Goal: Task Accomplishment & Management: Manage account settings

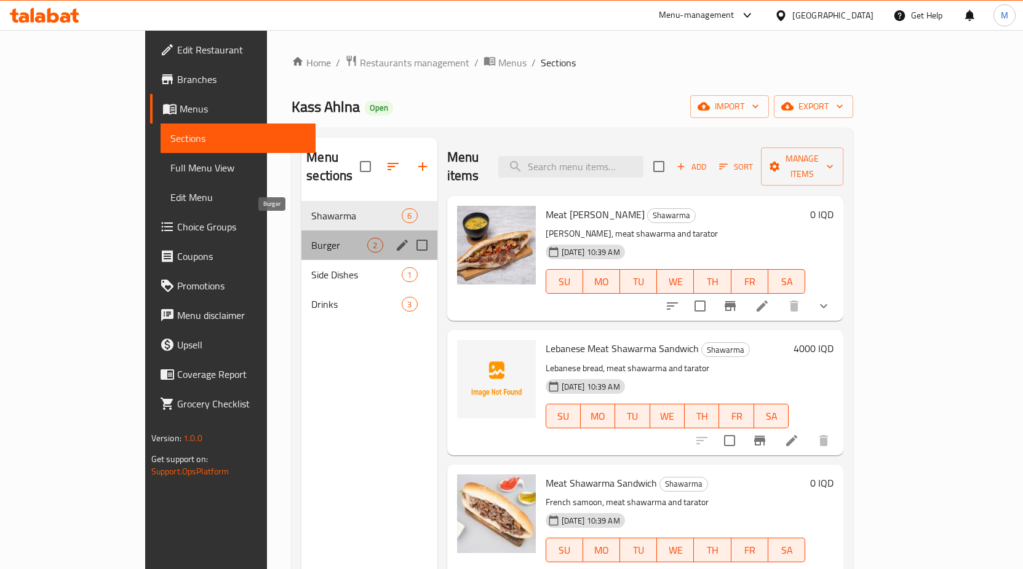
click at [311, 238] on span "Burger" at bounding box center [339, 245] width 56 height 15
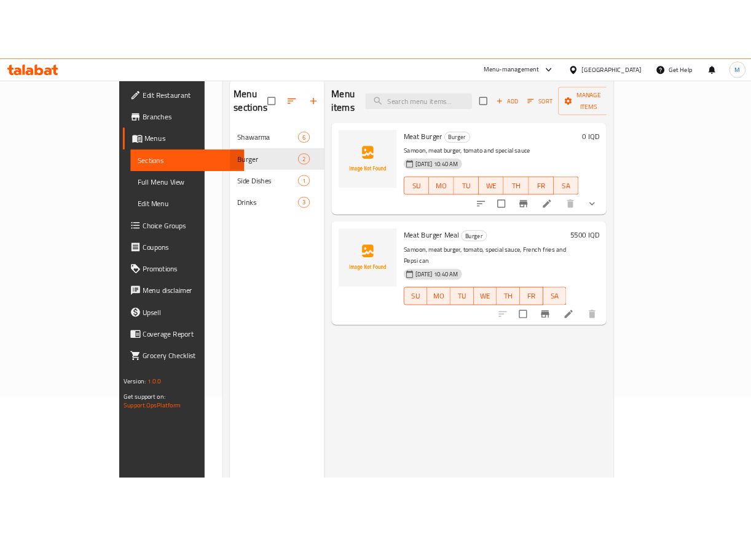
scroll to position [49, 0]
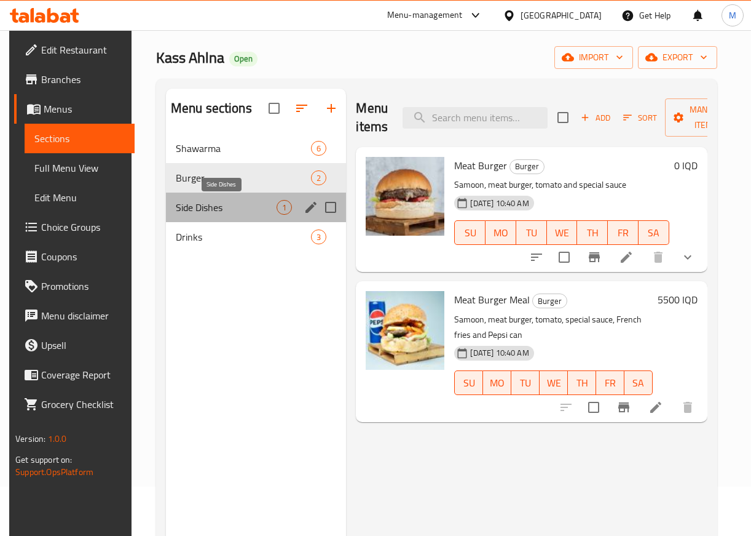
click at [212, 202] on span "Side Dishes" at bounding box center [226, 207] width 101 height 15
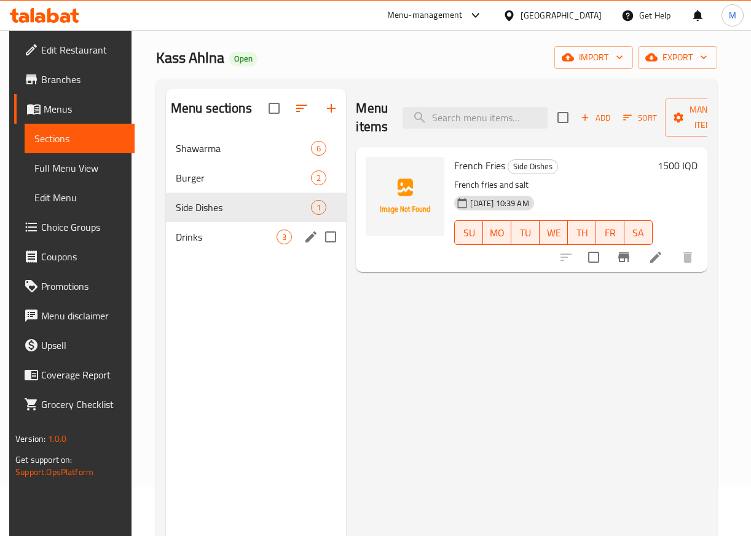
click at [167, 238] on div "Drinks 3" at bounding box center [256, 237] width 181 height 30
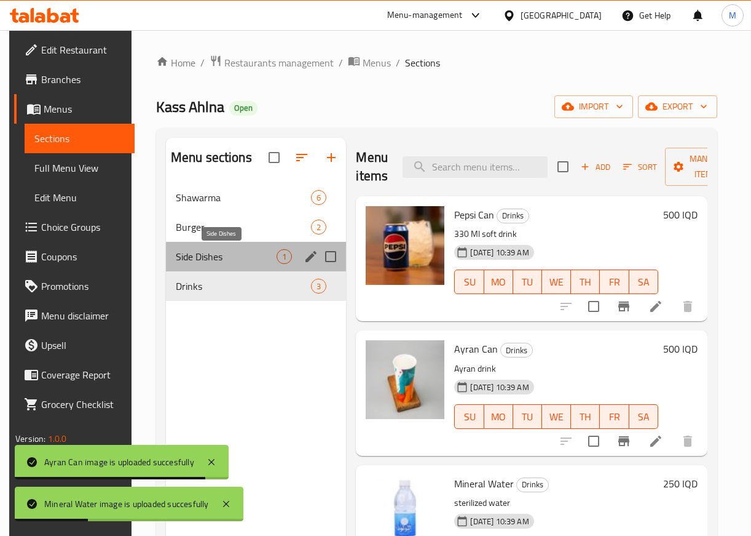
click at [216, 258] on span "Side Dishes" at bounding box center [226, 256] width 101 height 15
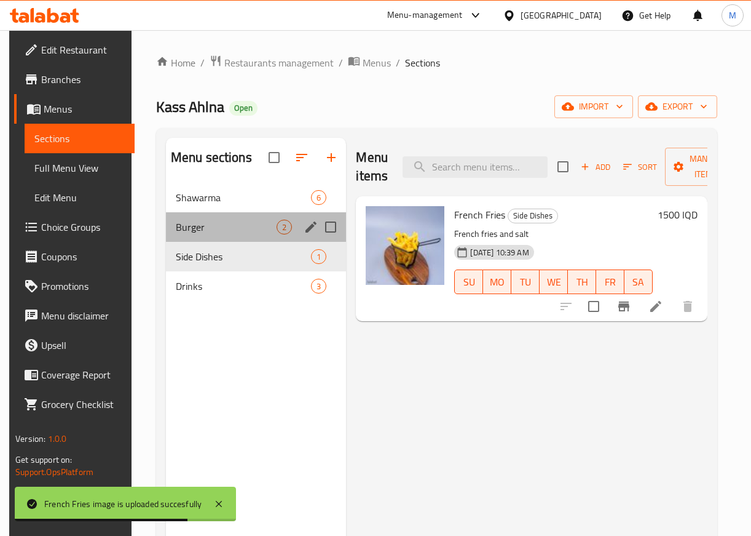
click at [226, 224] on span "Burger" at bounding box center [226, 227] width 101 height 15
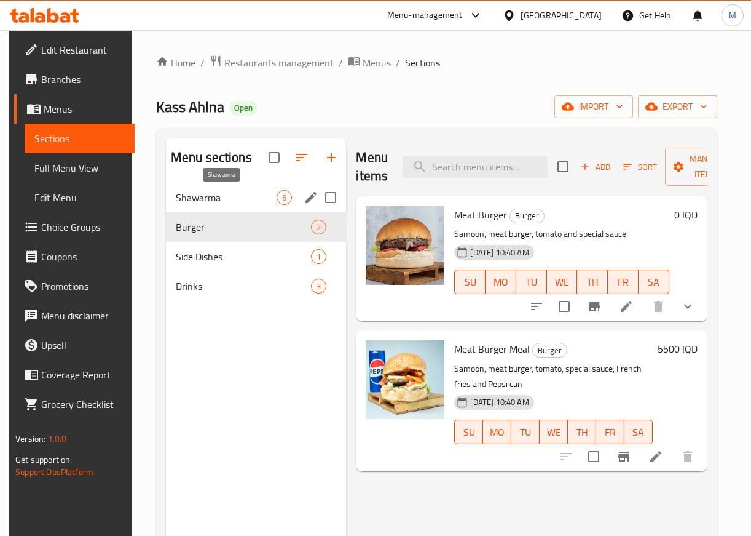
click at [245, 192] on span "Shawarma" at bounding box center [226, 197] width 101 height 15
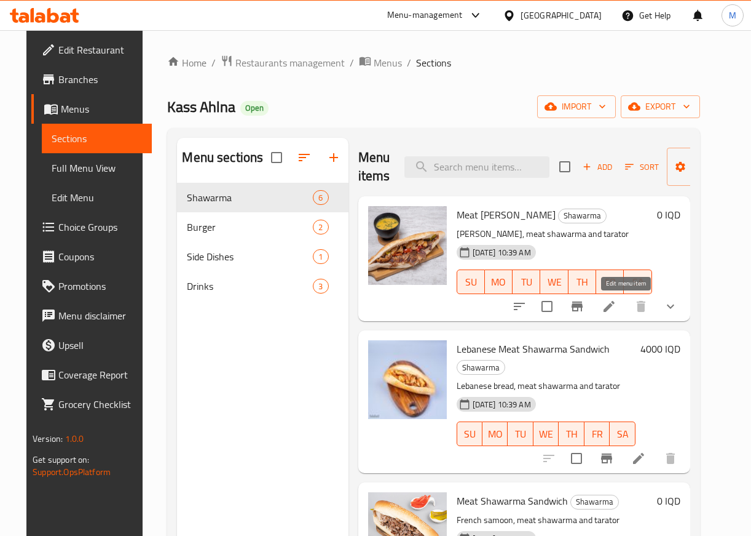
click at [617, 312] on icon at bounding box center [609, 306] width 15 height 15
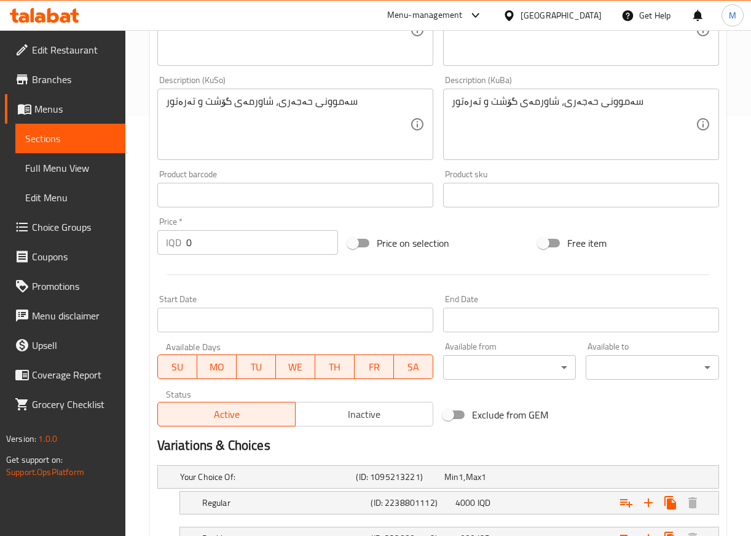
scroll to position [520, 0]
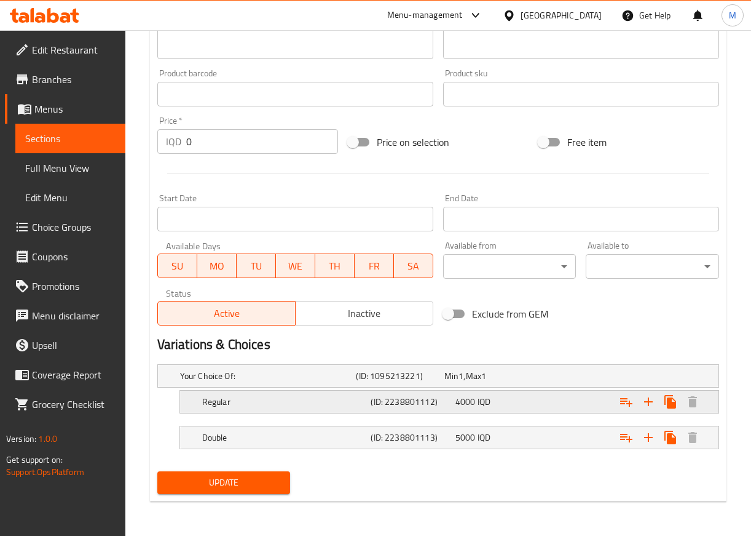
click at [459, 384] on span "4000" at bounding box center [452, 376] width 14 height 16
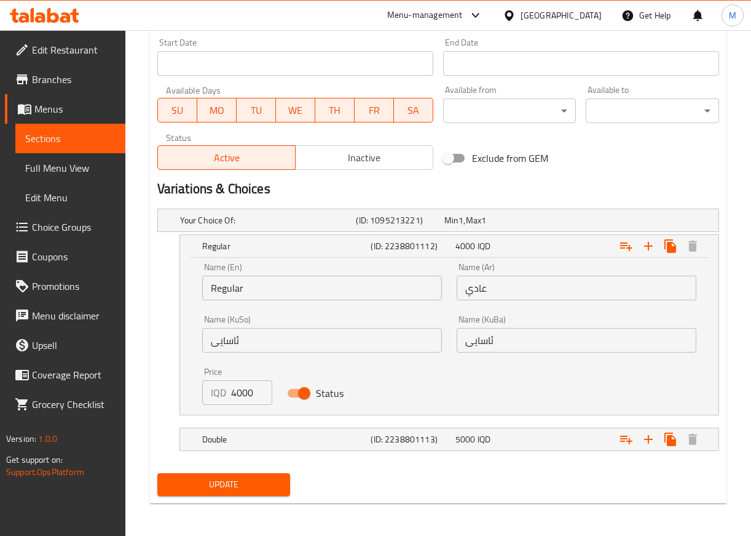
scroll to position [678, 0]
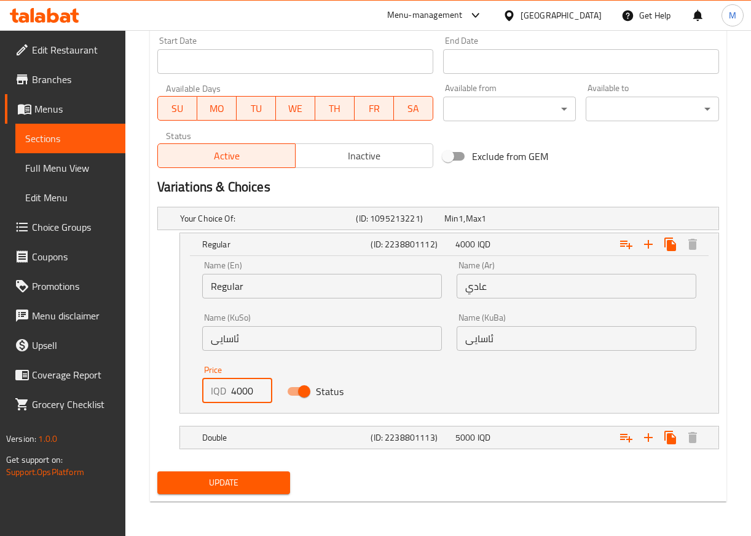
drag, startPoint x: 242, startPoint y: 390, endPoint x: 223, endPoint y: 389, distance: 19.1
click at [223, 389] on div "IQD 4000 Price" at bounding box center [237, 390] width 70 height 25
type input "6500"
click at [589, 221] on div "Expand" at bounding box center [618, 218] width 176 height 5
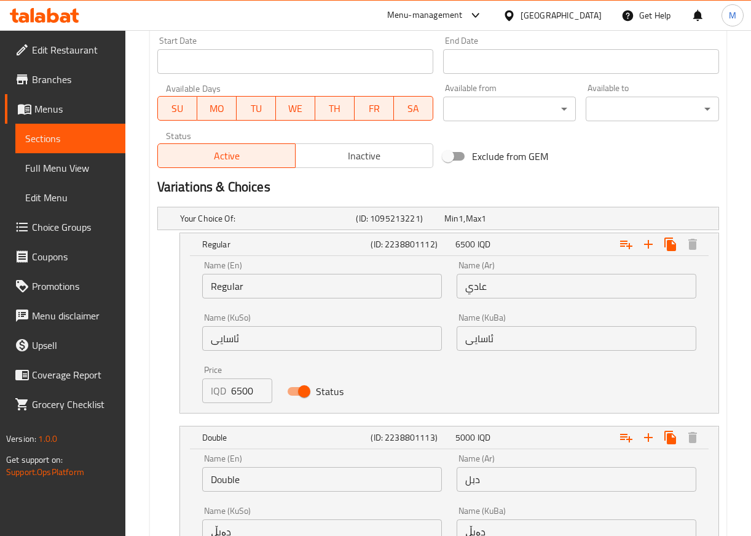
scroll to position [835, 0]
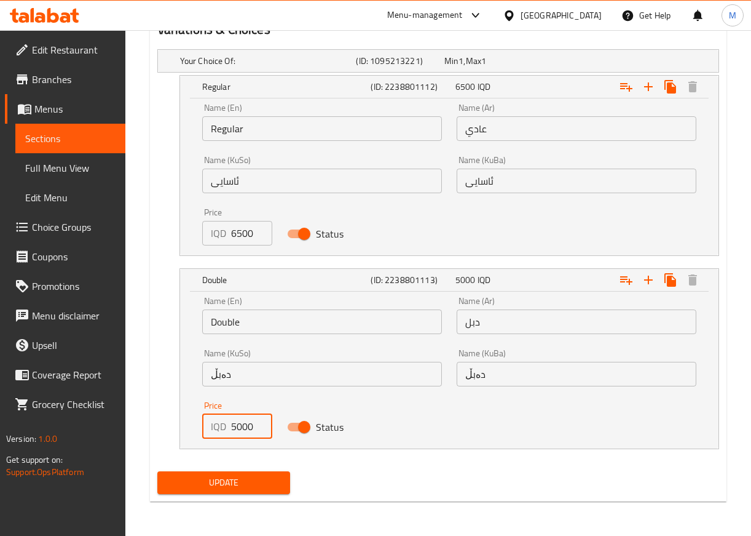
drag, startPoint x: 240, startPoint y: 426, endPoint x: 223, endPoint y: 426, distance: 17.8
click at [223, 426] on div "IQD 5000 Price" at bounding box center [237, 426] width 70 height 25
type input "7500"
click at [248, 478] on span "Update" at bounding box center [224, 482] width 114 height 15
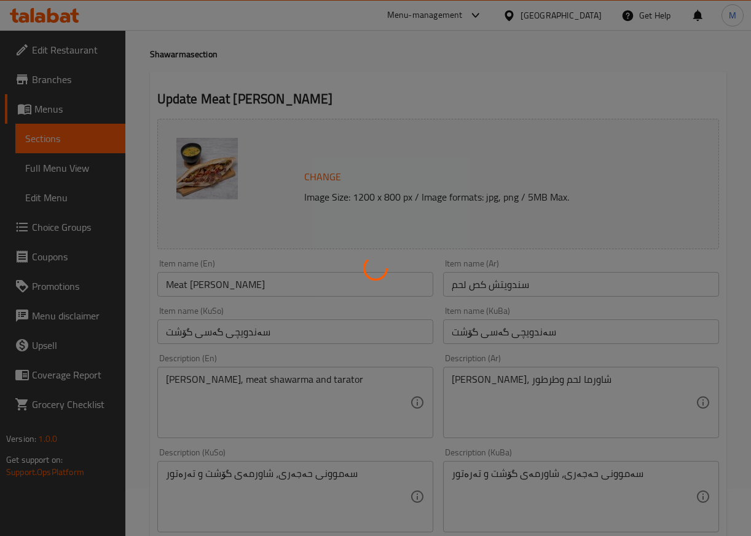
scroll to position [0, 0]
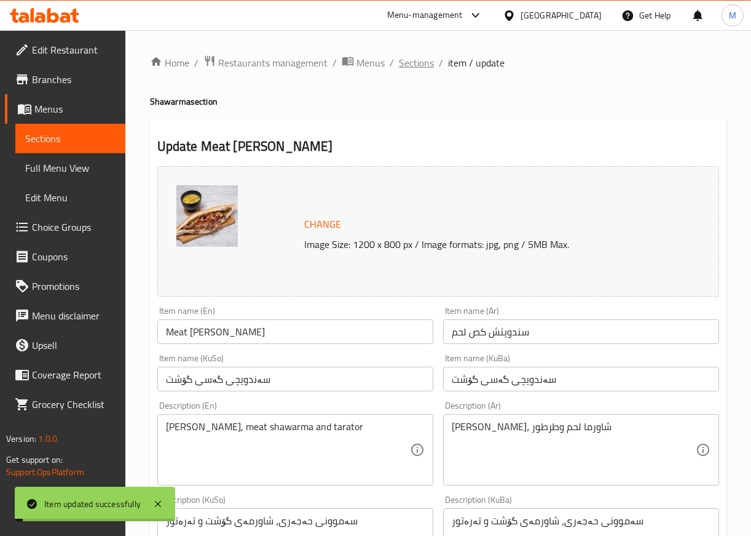
click at [422, 66] on span "Sections" at bounding box center [416, 62] width 35 height 15
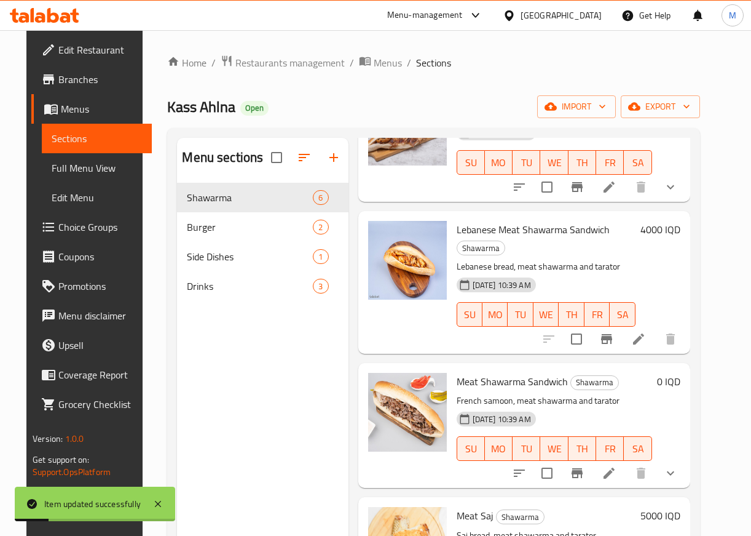
scroll to position [123, 0]
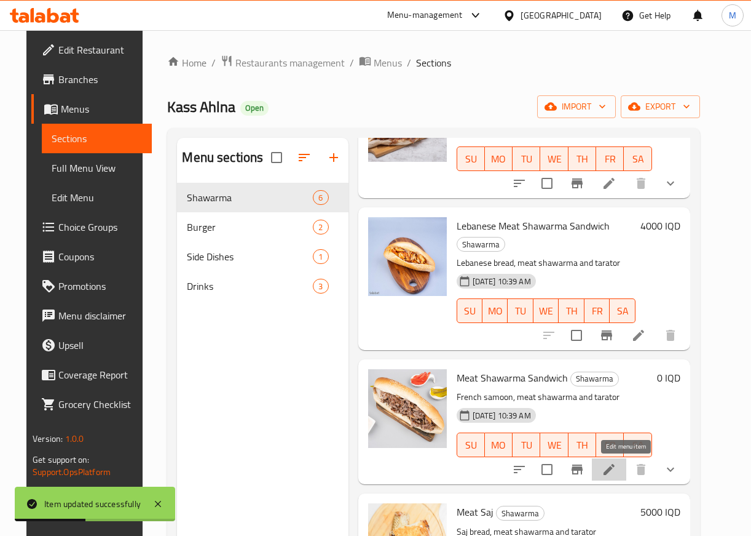
click at [615, 471] on icon at bounding box center [609, 469] width 11 height 11
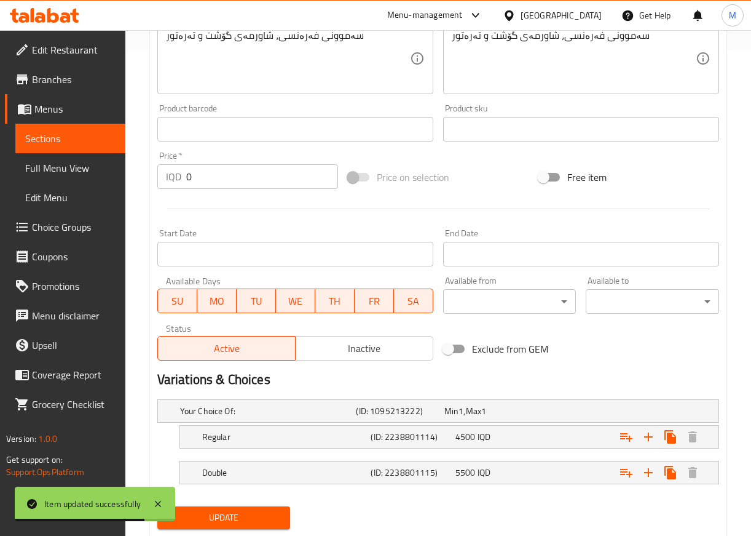
scroll to position [520, 0]
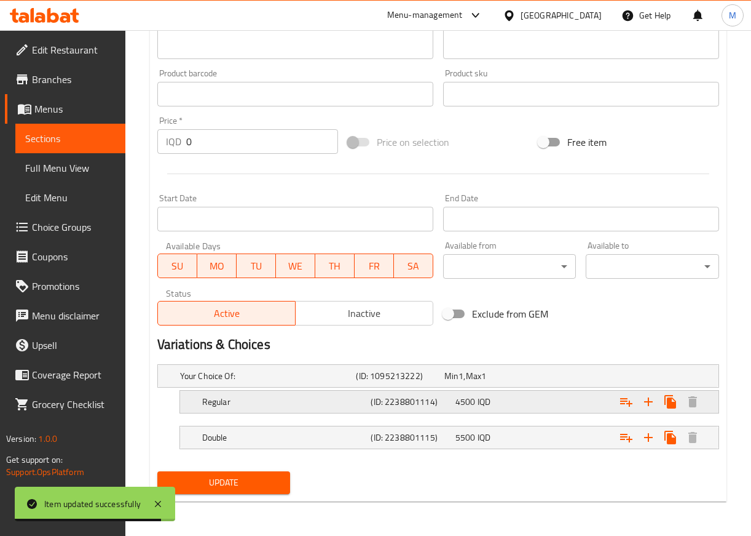
click at [459, 384] on span "4500" at bounding box center [452, 376] width 14 height 16
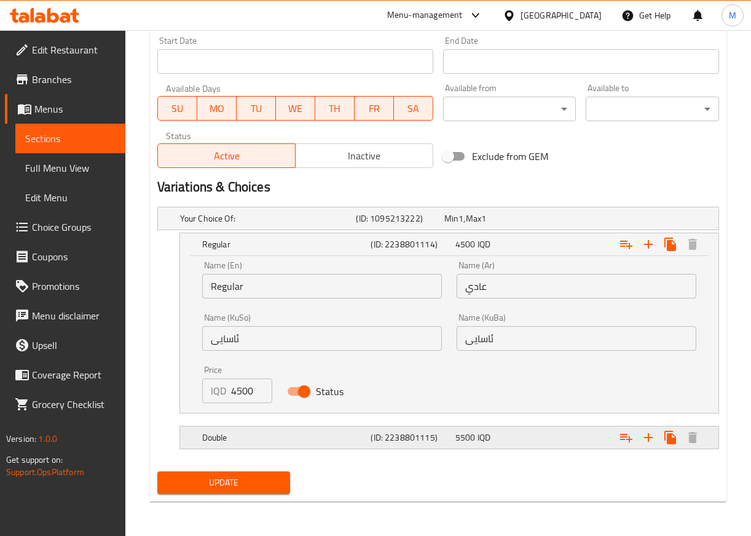
click at [457, 226] on span "5500" at bounding box center [452, 218] width 14 height 16
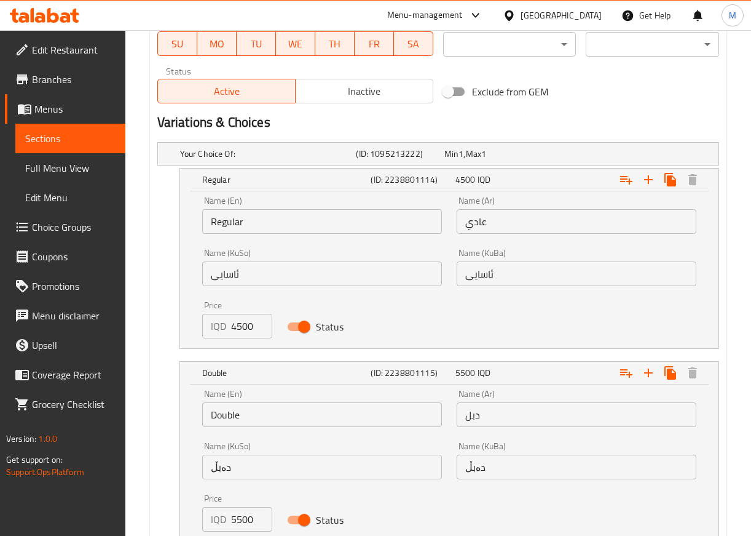
scroll to position [835, 0]
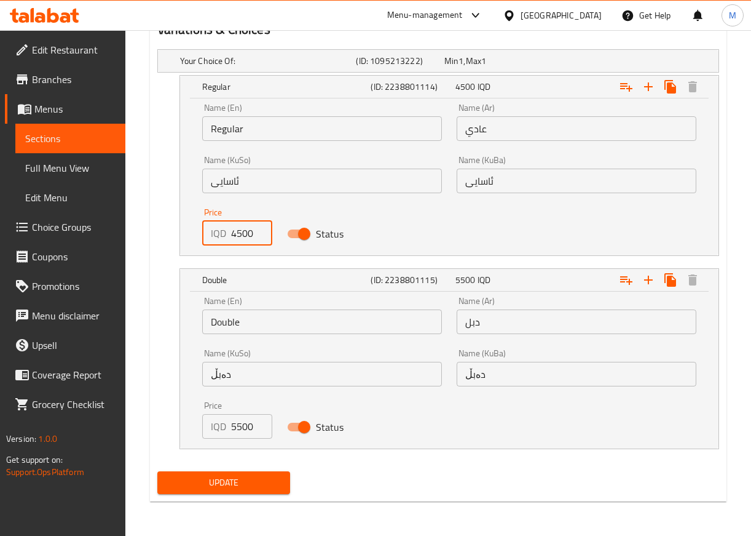
drag, startPoint x: 242, startPoint y: 236, endPoint x: 231, endPoint y: 236, distance: 10.5
click at [231, 236] on input "4500" at bounding box center [251, 233] width 41 height 25
click at [237, 236] on input "4500" at bounding box center [251, 233] width 41 height 25
drag, startPoint x: 237, startPoint y: 236, endPoint x: 229, endPoint y: 235, distance: 8.0
click at [229, 235] on div "IQD 4500 Price" at bounding box center [237, 233] width 70 height 25
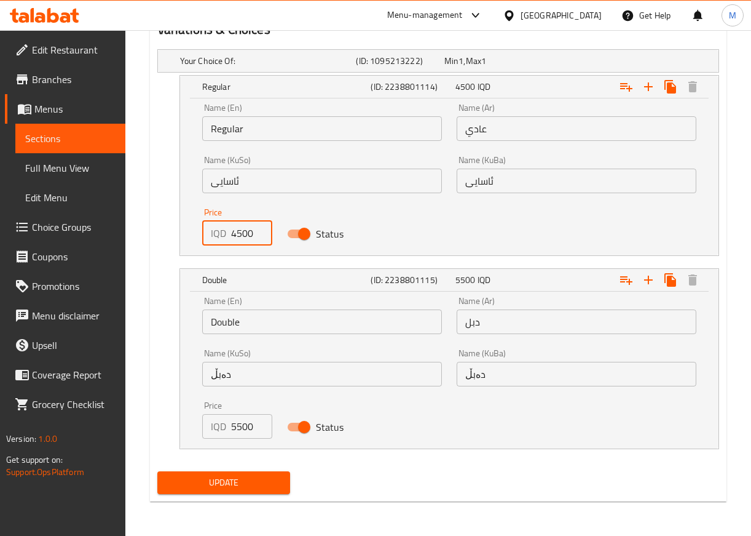
click at [233, 235] on input "4500" at bounding box center [251, 233] width 41 height 25
click at [230, 233] on div "IQD 4500 Price" at bounding box center [237, 233] width 70 height 25
type input "6500"
drag, startPoint x: 235, startPoint y: 426, endPoint x: 228, endPoint y: 426, distance: 6.8
click at [228, 426] on div "IQD 5500 Price" at bounding box center [237, 426] width 70 height 25
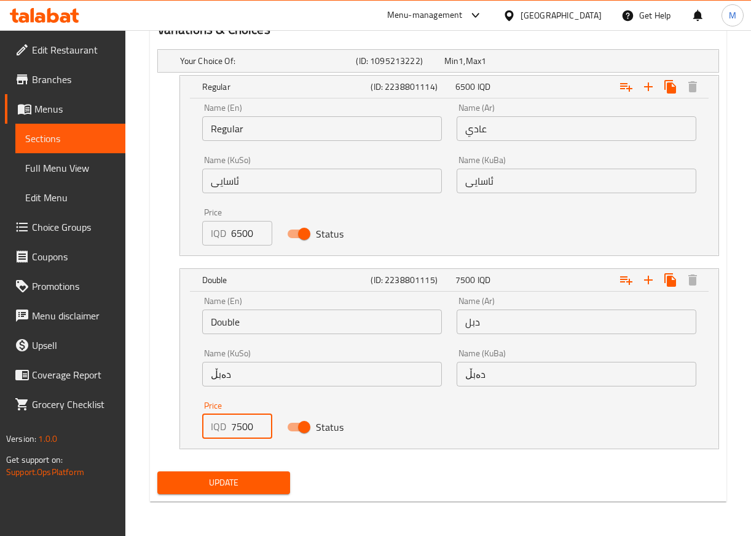
type input "7500"
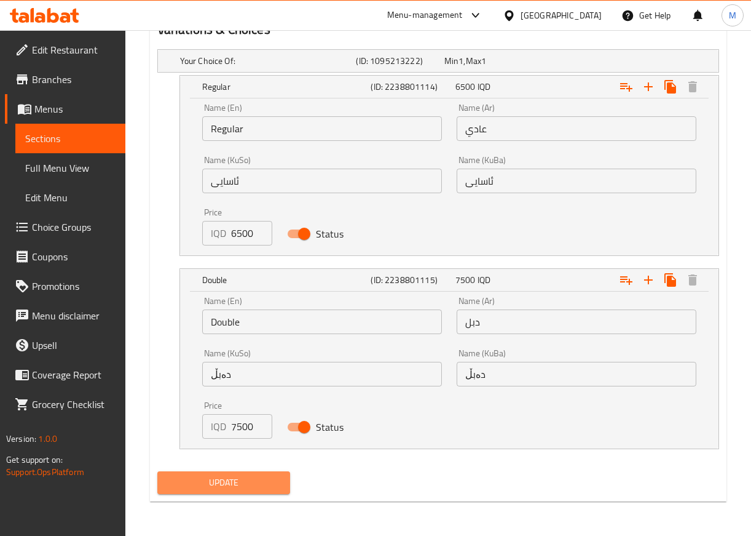
click at [242, 489] on span "Update" at bounding box center [224, 482] width 114 height 15
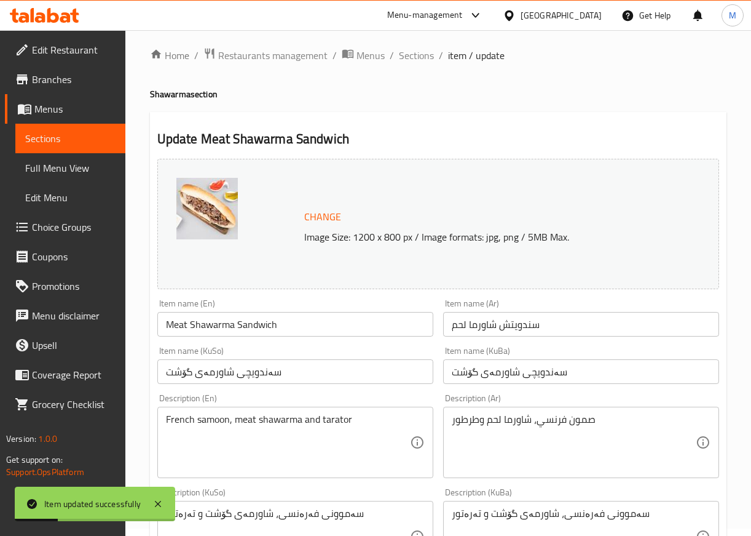
scroll to position [0, 0]
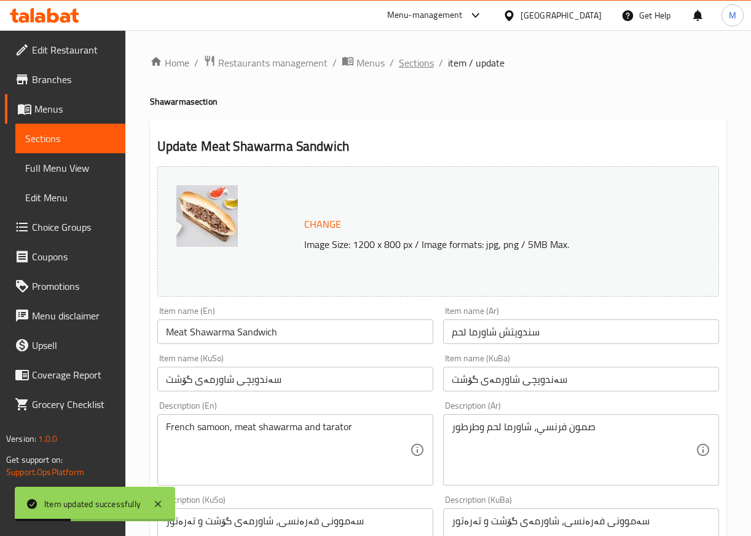
click at [419, 60] on span "Sections" at bounding box center [416, 62] width 35 height 15
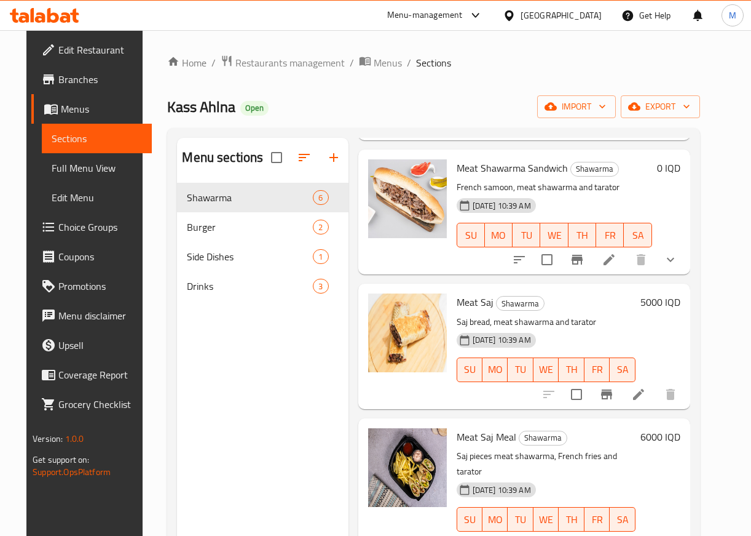
scroll to position [346, 0]
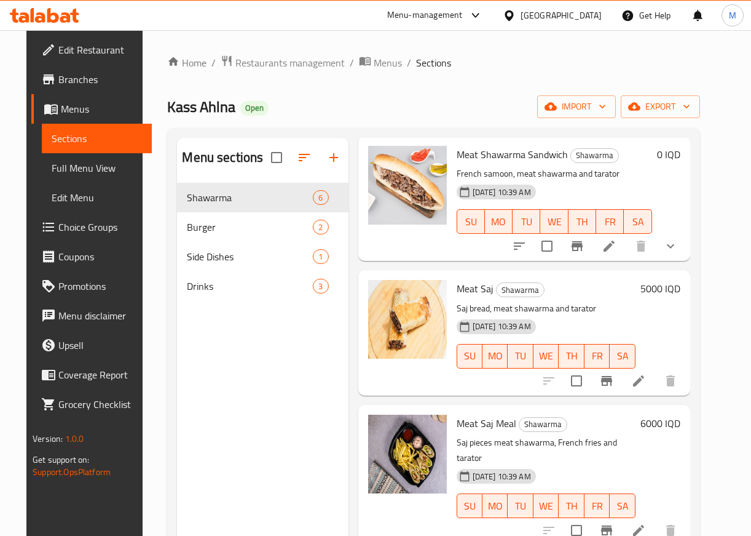
click at [672, 287] on h6 "5000 IQD" at bounding box center [661, 288] width 40 height 17
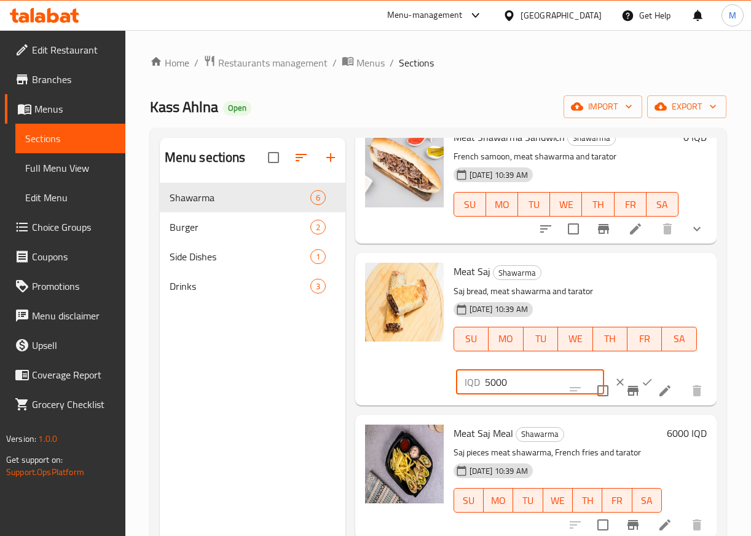
click at [481, 394] on div "IQD 5000 ​" at bounding box center [530, 382] width 148 height 25
type input "6000"
click at [641, 388] on icon "ok" at bounding box center [647, 382] width 12 height 12
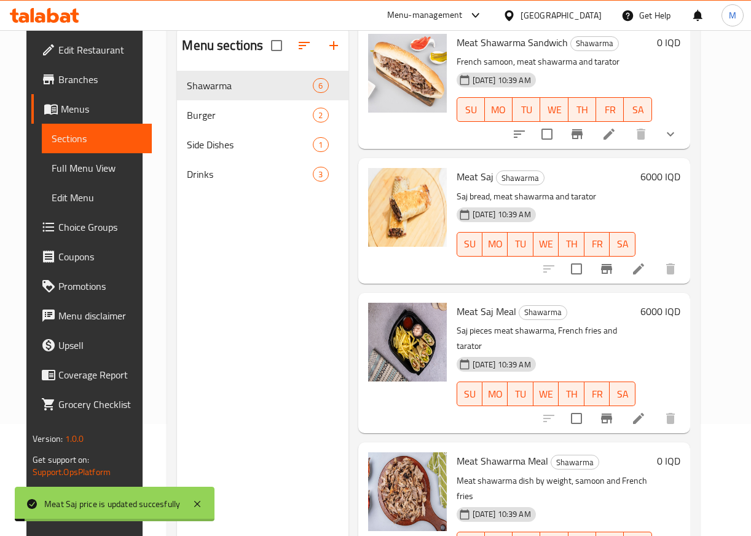
scroll to position [123, 0]
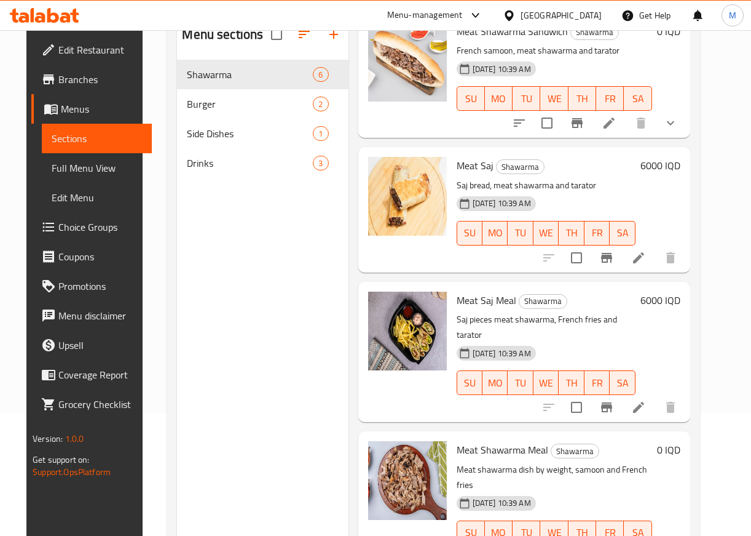
click at [672, 301] on h6 "6000 IQD" at bounding box center [661, 299] width 40 height 17
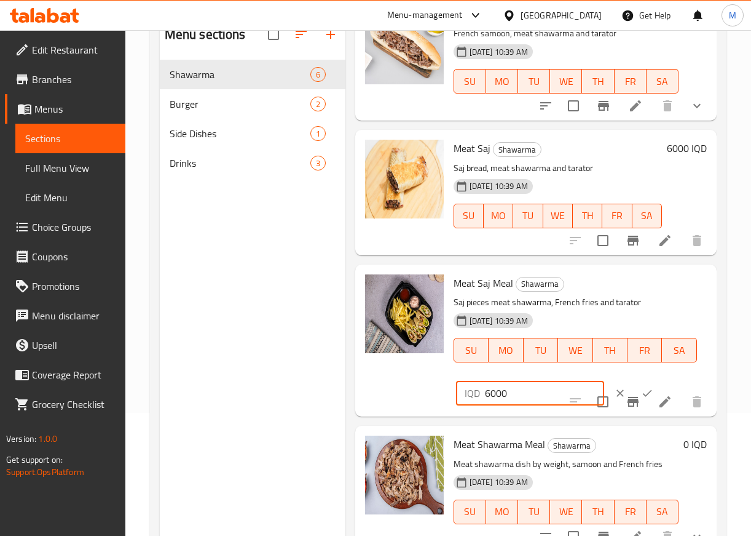
drag, startPoint x: 489, startPoint y: 412, endPoint x: 482, endPoint y: 408, distance: 8.0
click at [482, 405] on div "IQD 6000 ​" at bounding box center [530, 393] width 148 height 25
type input "7000"
click at [634, 401] on button "ok" at bounding box center [647, 392] width 27 height 27
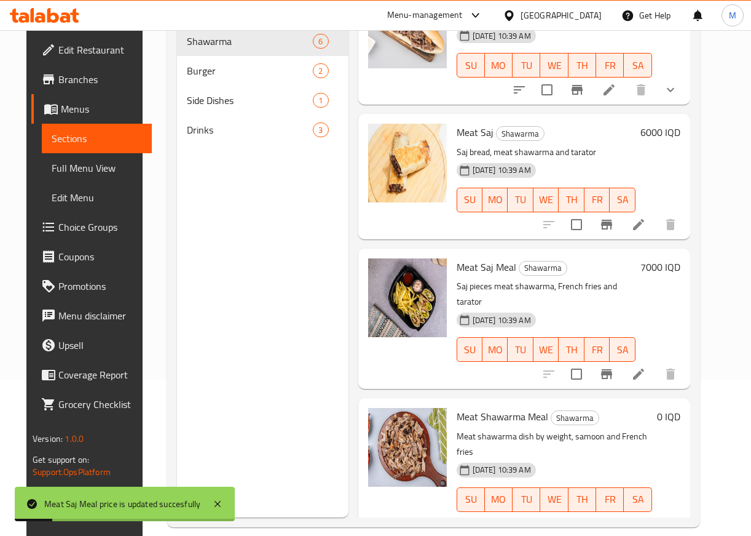
scroll to position [172, 0]
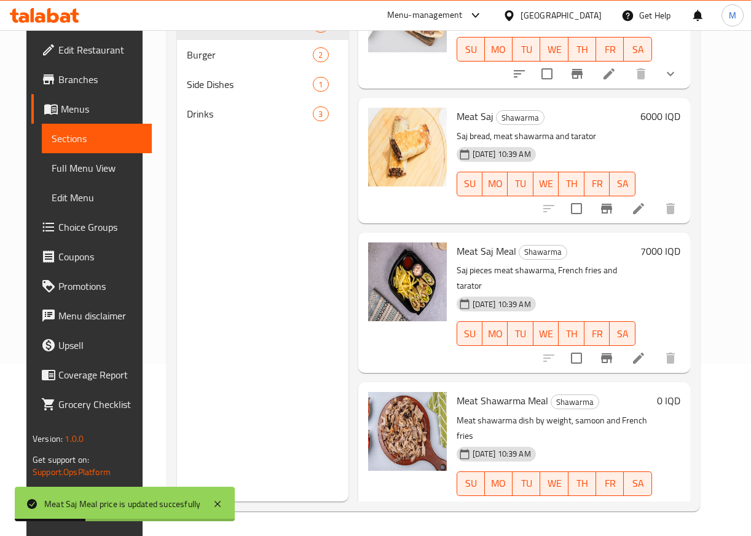
click at [627, 497] on li at bounding box center [609, 508] width 34 height 22
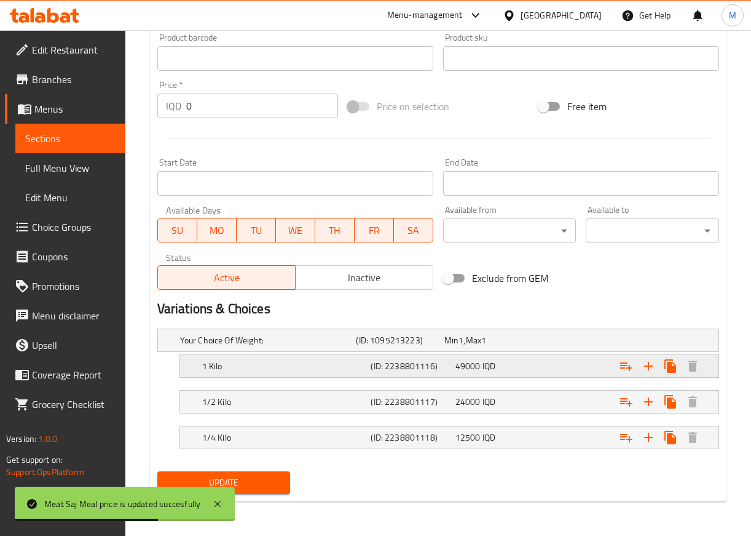
click at [496, 349] on div "49000 IQD" at bounding box center [486, 339] width 88 height 17
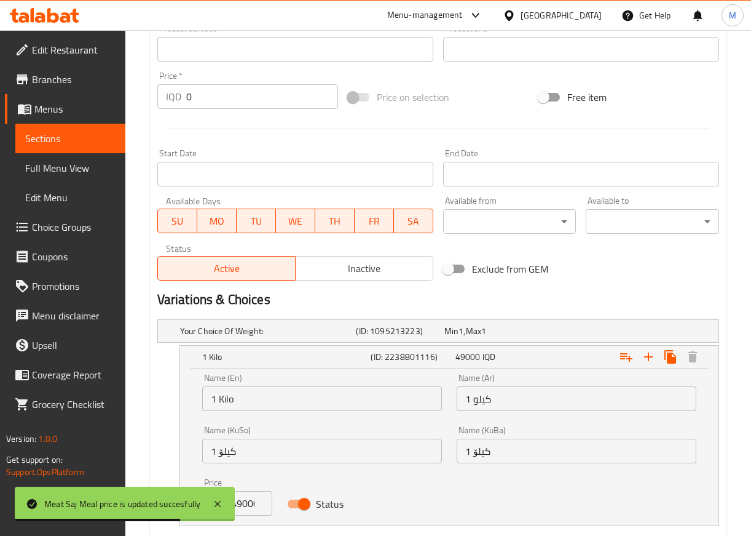
scroll to position [713, 0]
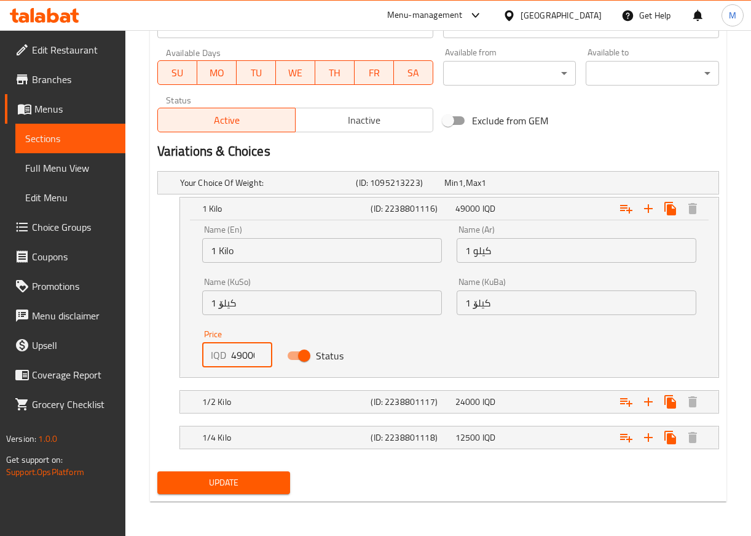
drag, startPoint x: 239, startPoint y: 359, endPoint x: 231, endPoint y: 357, distance: 8.8
click at [231, 357] on input "49000" at bounding box center [251, 355] width 41 height 25
type input "60000"
click at [459, 191] on span "24000" at bounding box center [452, 183] width 14 height 16
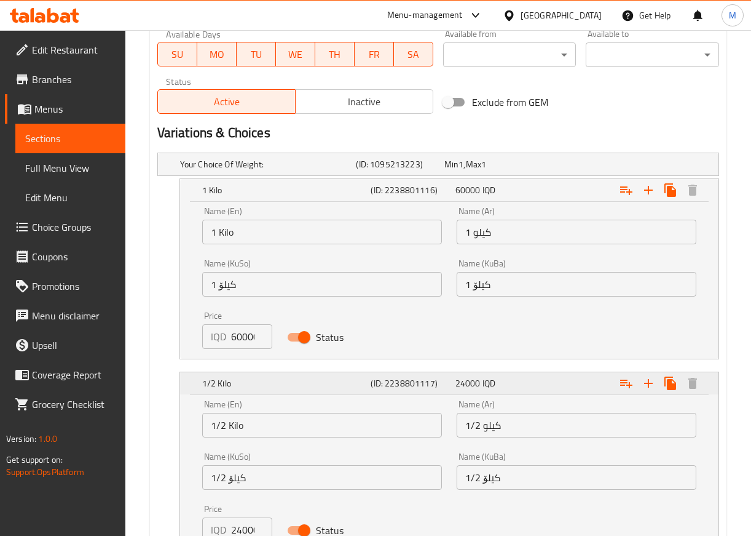
scroll to position [871, 0]
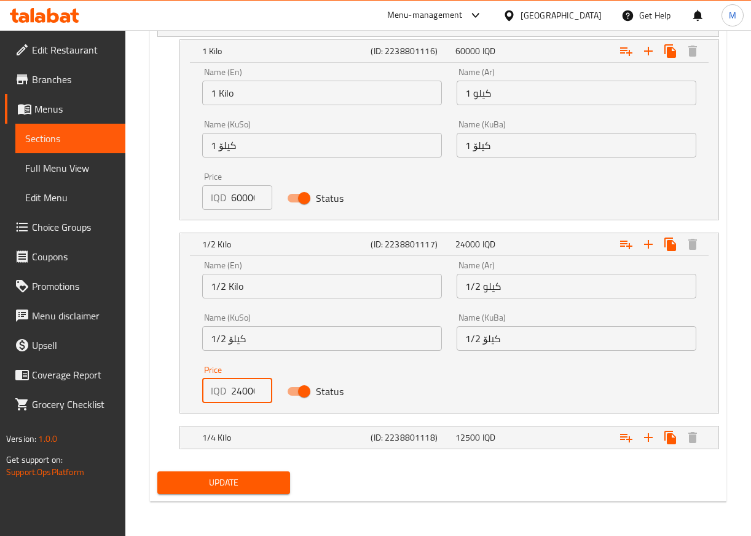
drag, startPoint x: 240, startPoint y: 393, endPoint x: 231, endPoint y: 392, distance: 9.9
click at [231, 392] on input "24000" at bounding box center [251, 390] width 41 height 25
type input "30000"
click at [459, 33] on span "12500" at bounding box center [452, 25] width 14 height 16
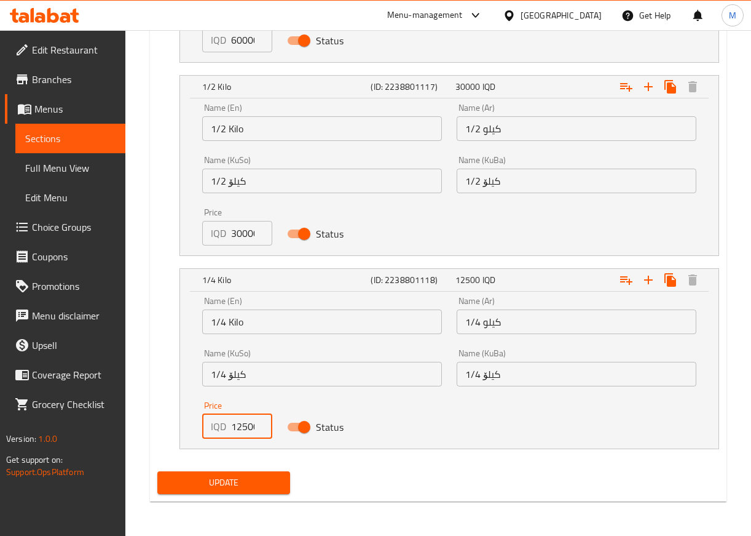
scroll to position [0, 0]
drag, startPoint x: 248, startPoint y: 426, endPoint x: 216, endPoint y: 421, distance: 31.7
click at [216, 421] on div "IQD 12500 Price" at bounding box center [237, 426] width 70 height 25
type input "15000"
click at [222, 481] on span "Update" at bounding box center [224, 482] width 114 height 15
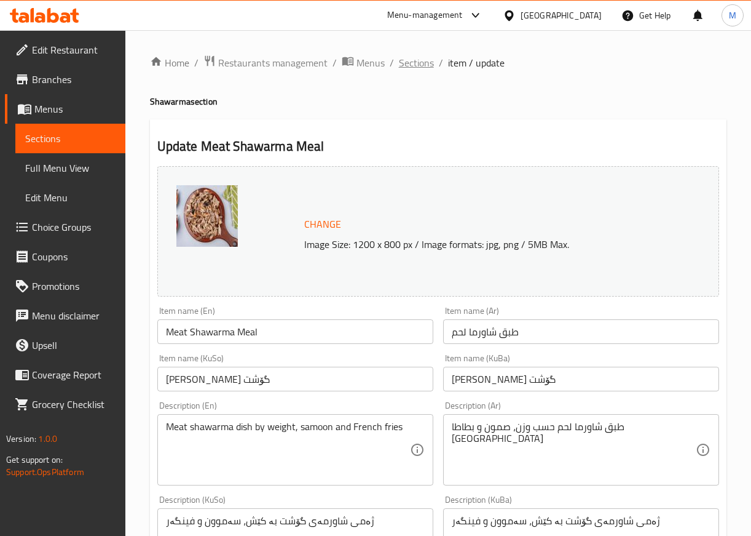
click at [409, 67] on span "Sections" at bounding box center [416, 62] width 35 height 15
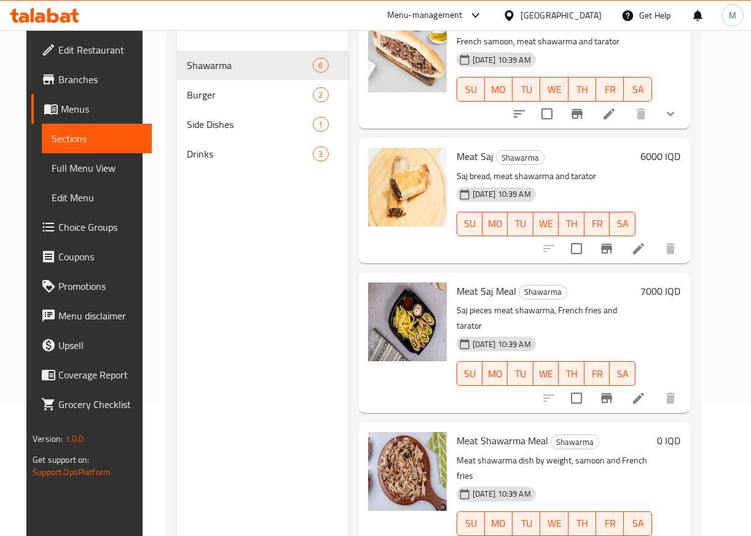
scroll to position [111, 0]
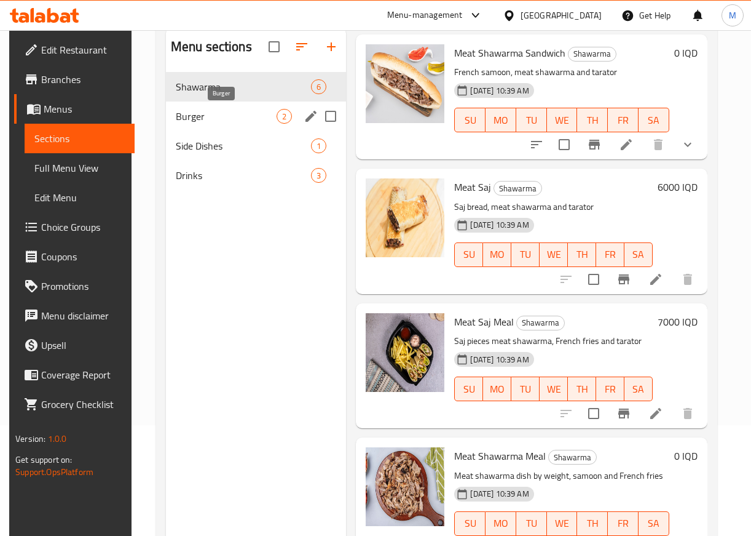
click at [204, 119] on span "Burger" at bounding box center [226, 116] width 101 height 15
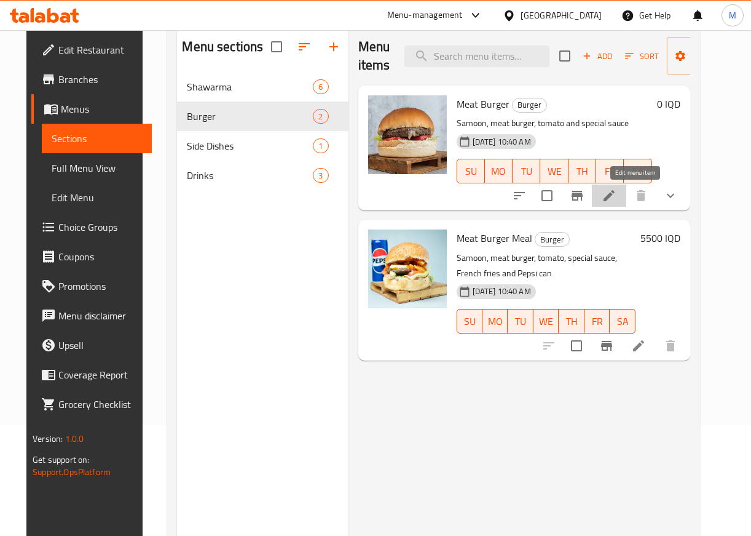
click at [617, 191] on icon at bounding box center [609, 195] width 15 height 15
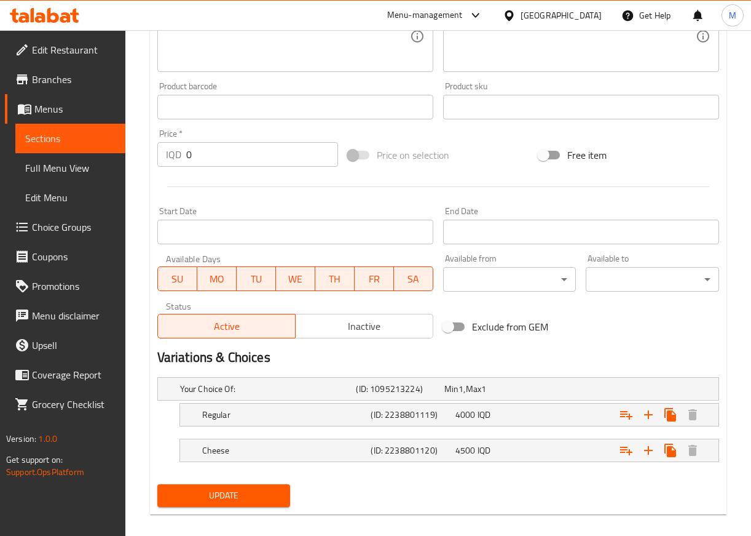
scroll to position [520, 0]
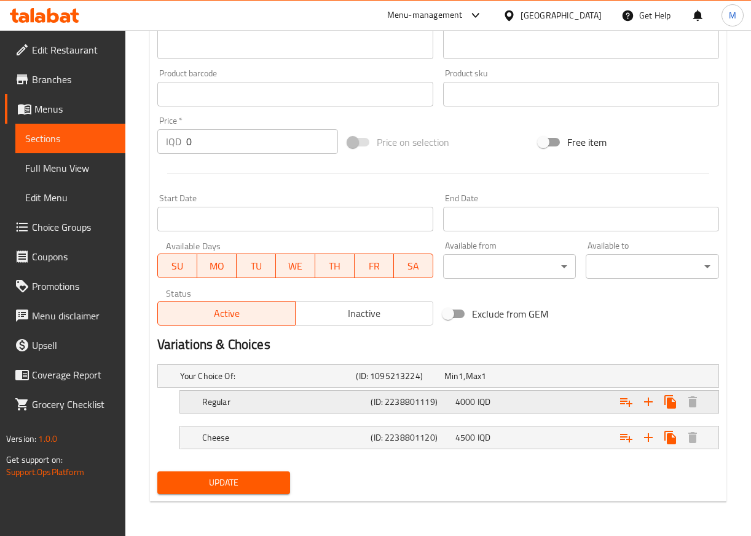
click at [519, 382] on div "4000 IQD" at bounding box center [486, 376] width 83 height 12
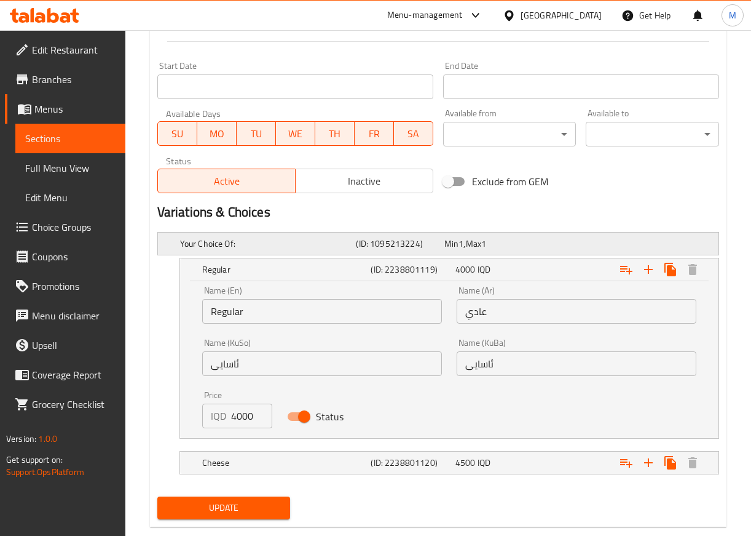
scroll to position [678, 0]
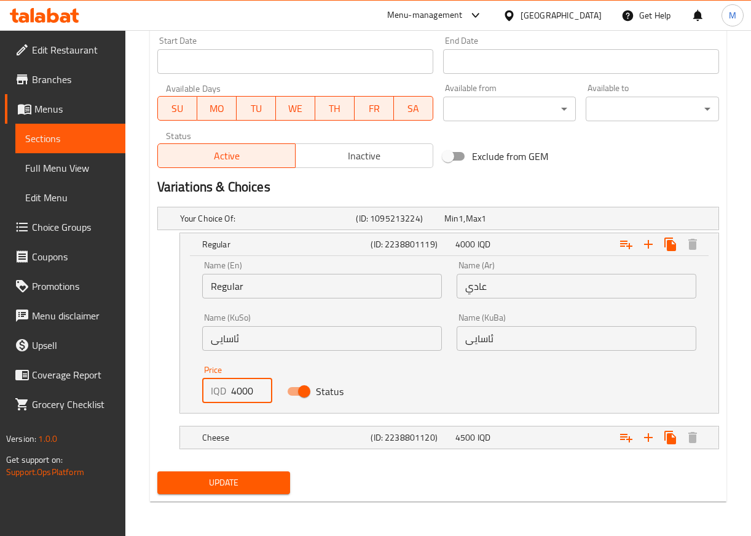
click at [228, 392] on div "IQD 4000 Price" at bounding box center [237, 390] width 70 height 25
type input "6000"
click at [464, 226] on span "IQD" at bounding box center [461, 218] width 5 height 16
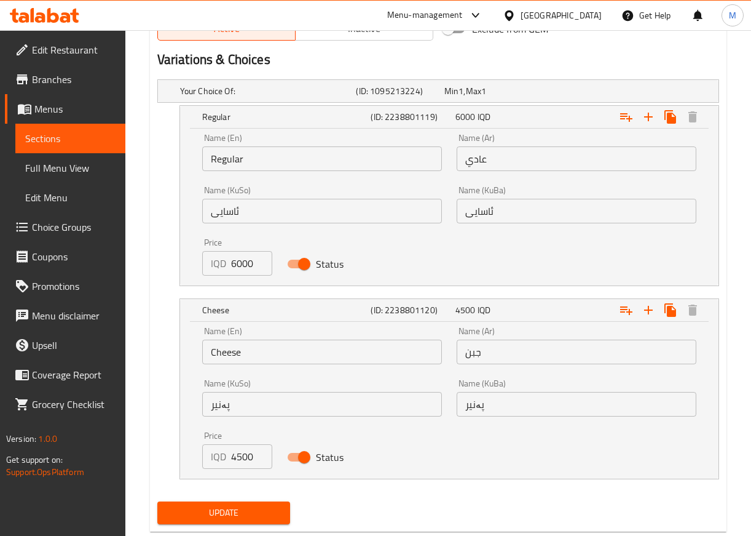
scroll to position [835, 0]
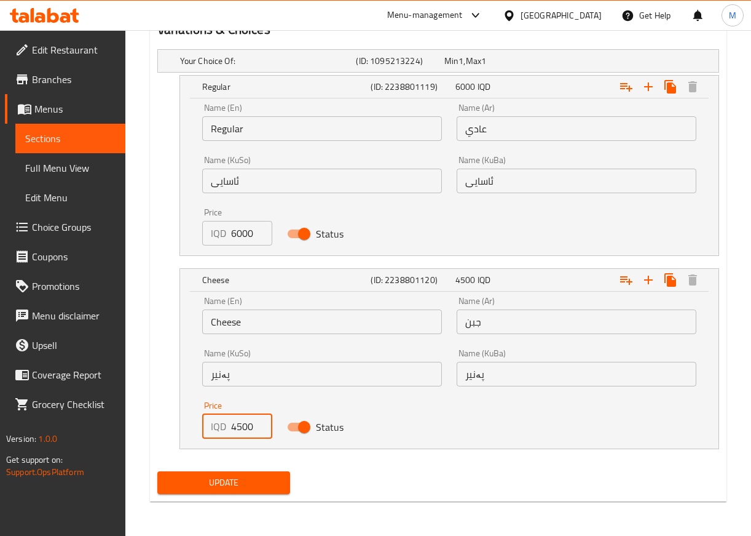
drag, startPoint x: 239, startPoint y: 426, endPoint x: 226, endPoint y: 423, distance: 12.5
click at [226, 423] on div "IQD 4500 Price" at bounding box center [237, 426] width 70 height 25
click at [242, 427] on input "4500" at bounding box center [251, 426] width 41 height 25
drag, startPoint x: 241, startPoint y: 429, endPoint x: 224, endPoint y: 425, distance: 17.2
click at [224, 425] on div "IQD 4500 Price" at bounding box center [237, 426] width 70 height 25
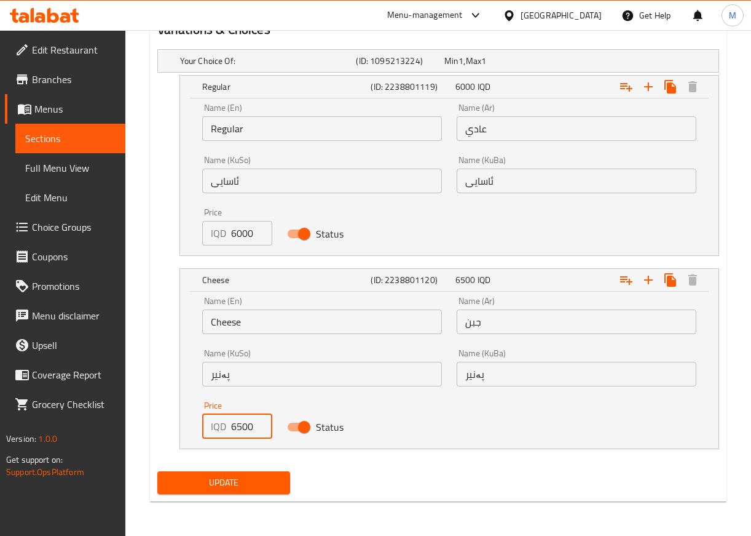
type input "6500"
click at [259, 478] on span "Update" at bounding box center [224, 482] width 114 height 15
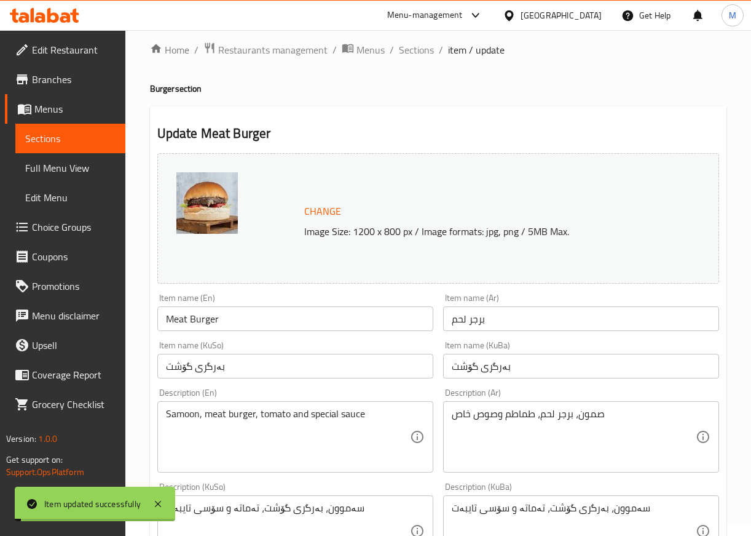
scroll to position [0, 0]
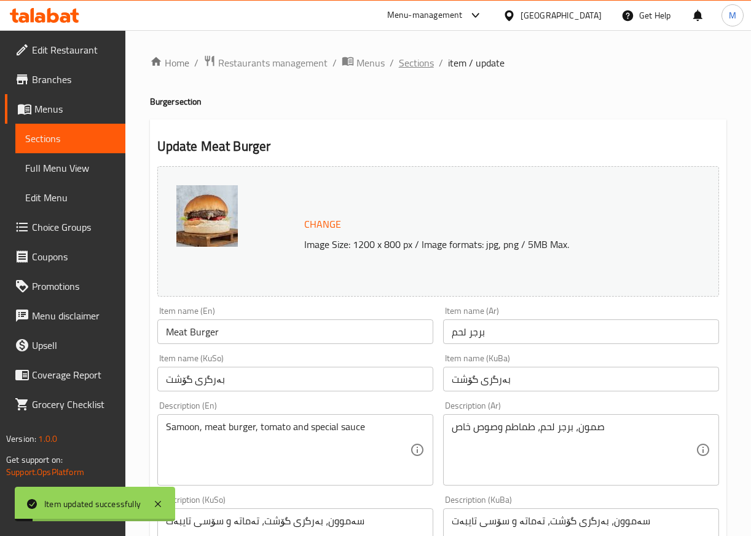
click at [422, 56] on span "Sections" at bounding box center [416, 62] width 35 height 15
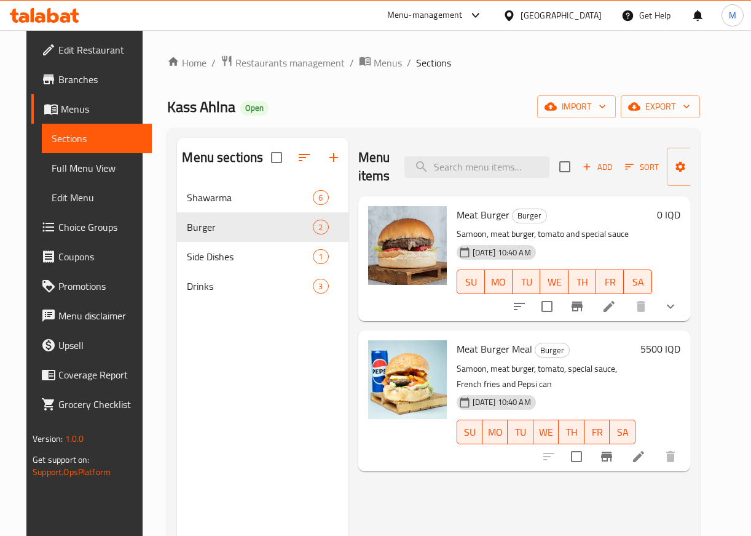
click at [681, 344] on h6 "5500 IQD" at bounding box center [661, 348] width 40 height 17
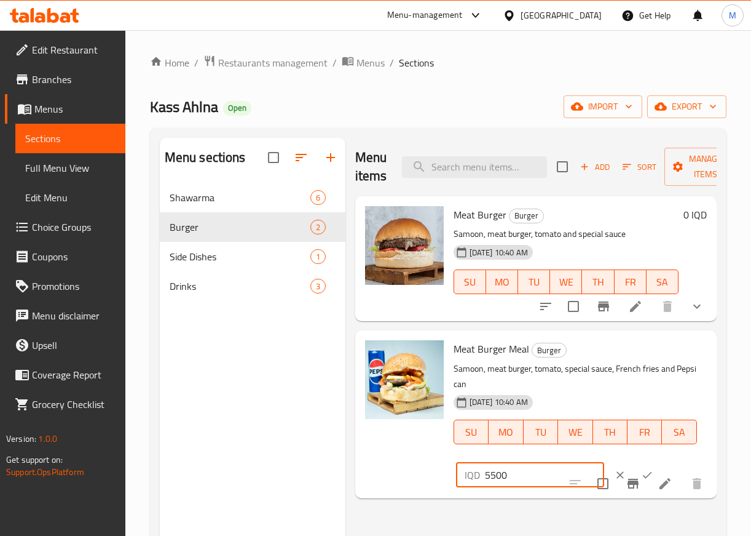
drag, startPoint x: 488, startPoint y: 475, endPoint x: 482, endPoint y: 476, distance: 6.3
click at [482, 476] on div "IQD 5500 ​" at bounding box center [530, 474] width 148 height 25
type input "7500"
click at [634, 466] on button "ok" at bounding box center [647, 474] width 27 height 27
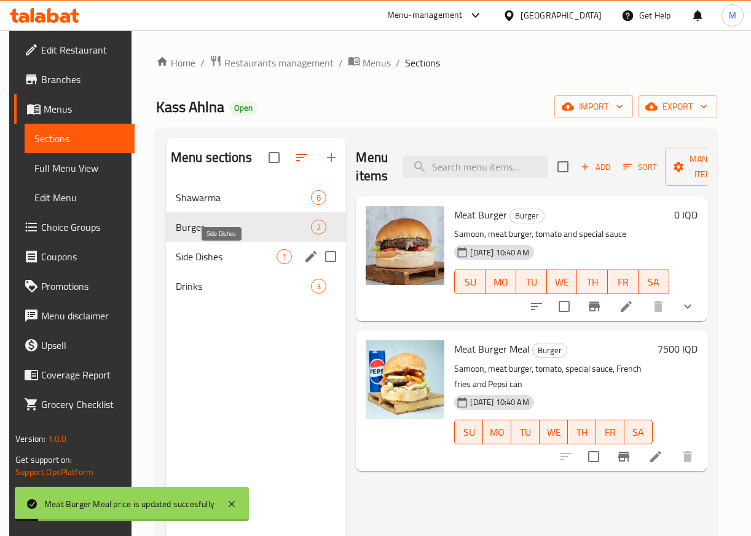
click at [229, 258] on span "Side Dishes" at bounding box center [226, 256] width 101 height 15
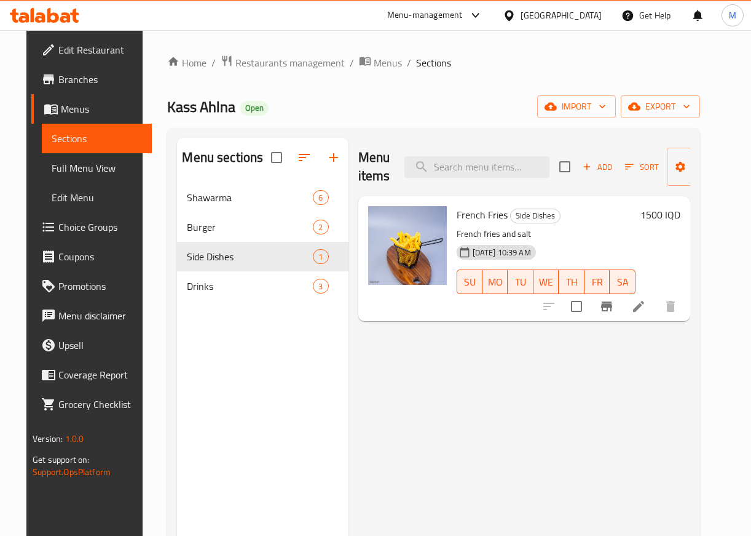
click at [680, 215] on h6 "1500 IQD" at bounding box center [661, 214] width 40 height 17
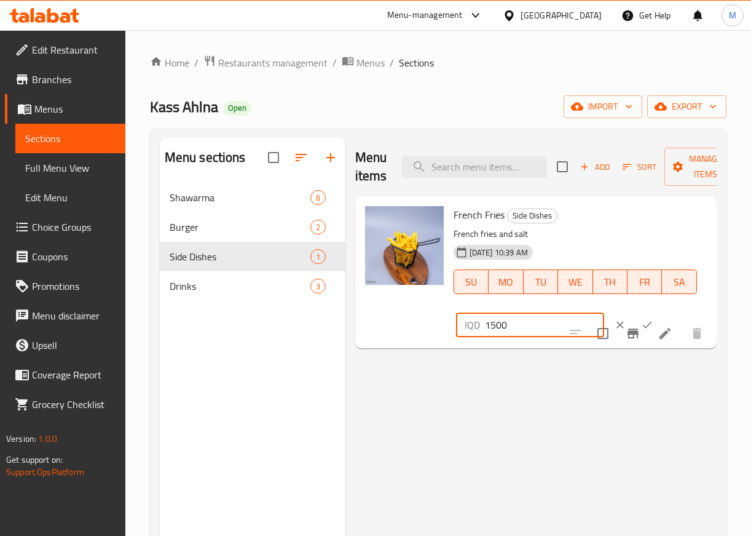
drag, startPoint x: 486, startPoint y: 318, endPoint x: 473, endPoint y: 312, distance: 14.0
click at [474, 313] on div "IQD 1500 ​" at bounding box center [530, 324] width 148 height 25
type input "3000"
click at [634, 318] on button "ok" at bounding box center [647, 324] width 27 height 27
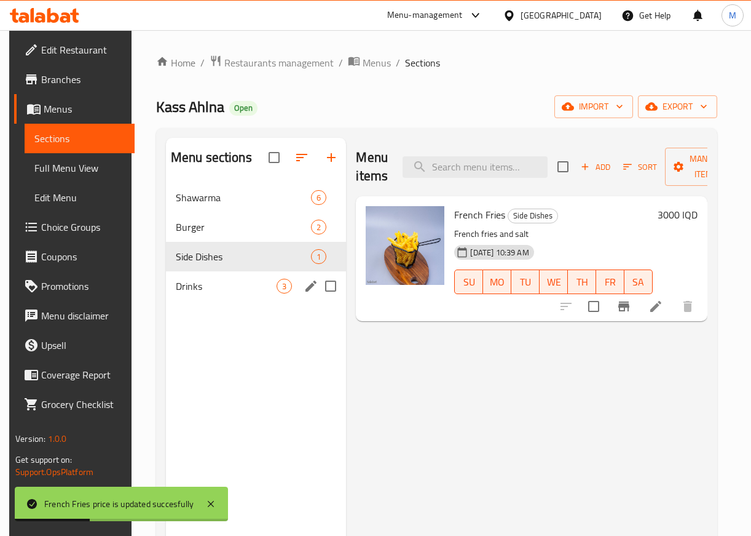
click at [182, 290] on span "Drinks" at bounding box center [226, 286] width 101 height 15
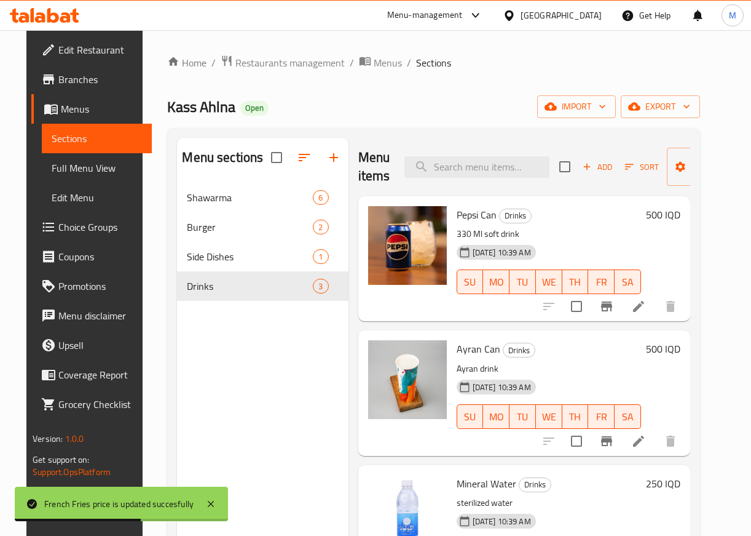
click at [681, 220] on h6 "500 IQD" at bounding box center [663, 214] width 34 height 17
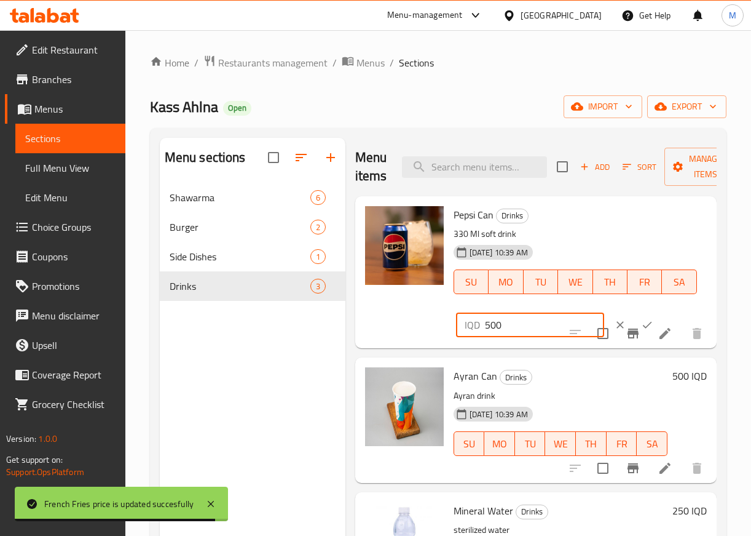
drag, startPoint x: 489, startPoint y: 322, endPoint x: 477, endPoint y: 322, distance: 11.7
click at [477, 322] on div "IQD 500 ​" at bounding box center [530, 324] width 148 height 25
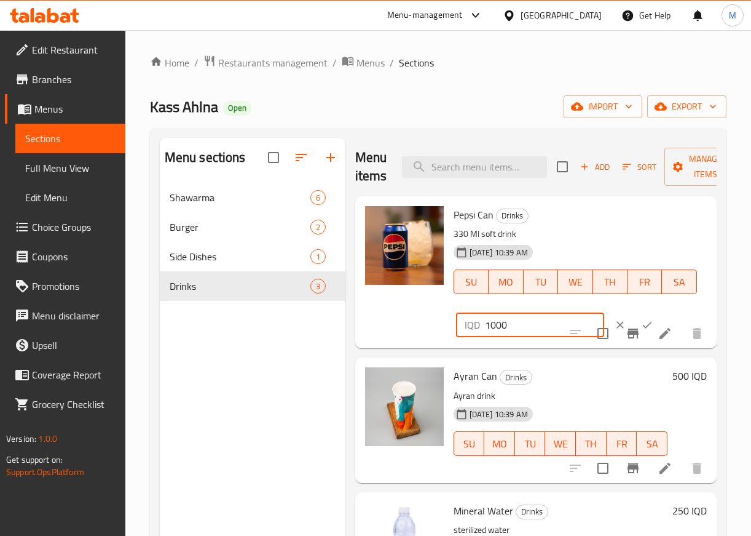
type input "1000"
click at [678, 375] on h6 "500 IQD" at bounding box center [690, 375] width 34 height 17
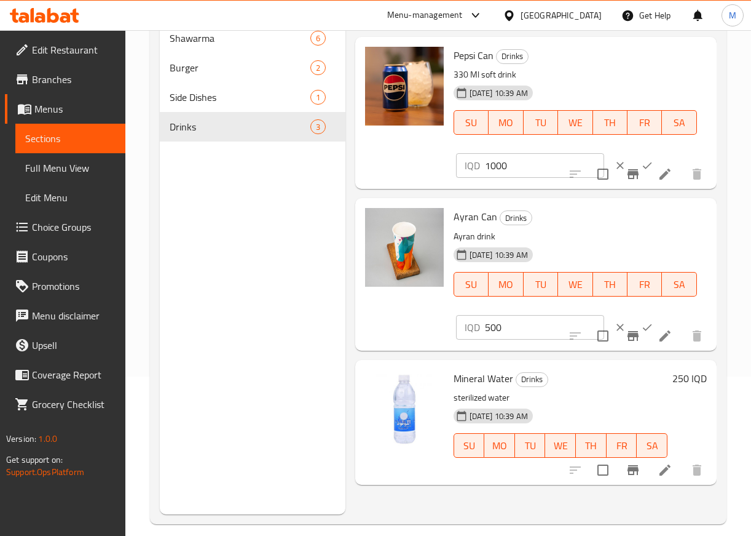
scroll to position [172, 0]
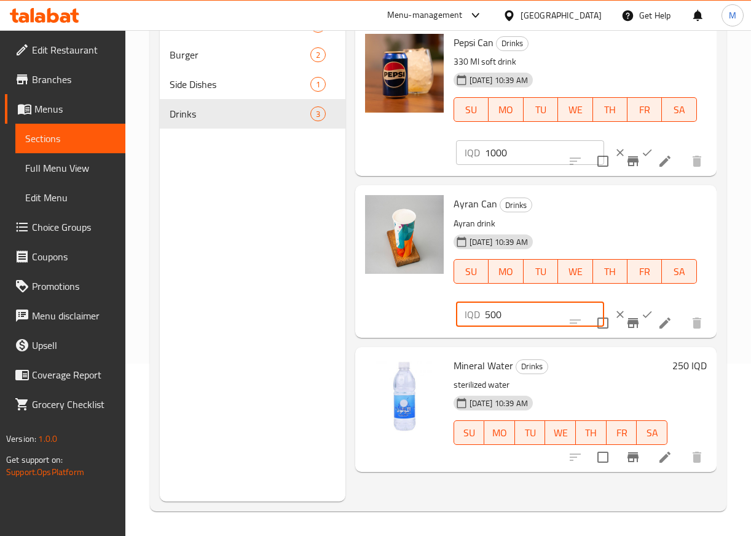
drag, startPoint x: 489, startPoint y: 316, endPoint x: 475, endPoint y: 309, distance: 15.7
click at [475, 309] on div "IQD 500 ​" at bounding box center [530, 314] width 148 height 25
type input "1000"
click at [641, 311] on icon "ok" at bounding box center [647, 314] width 12 height 12
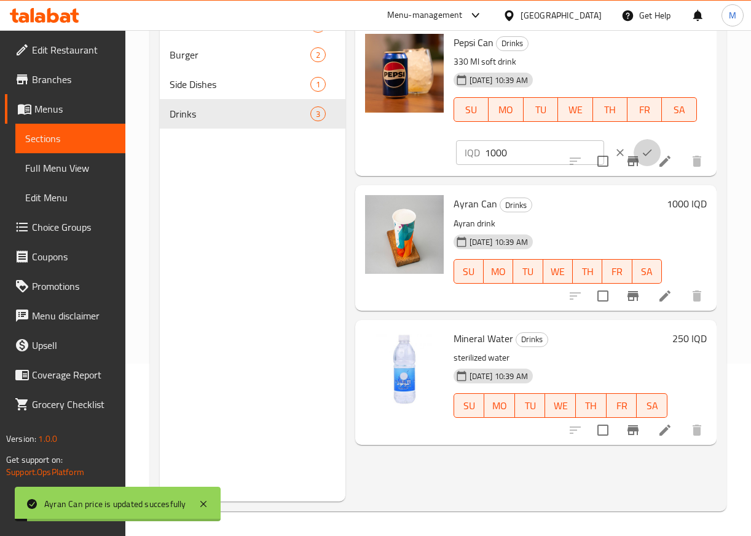
click at [634, 145] on button "ok" at bounding box center [647, 152] width 27 height 27
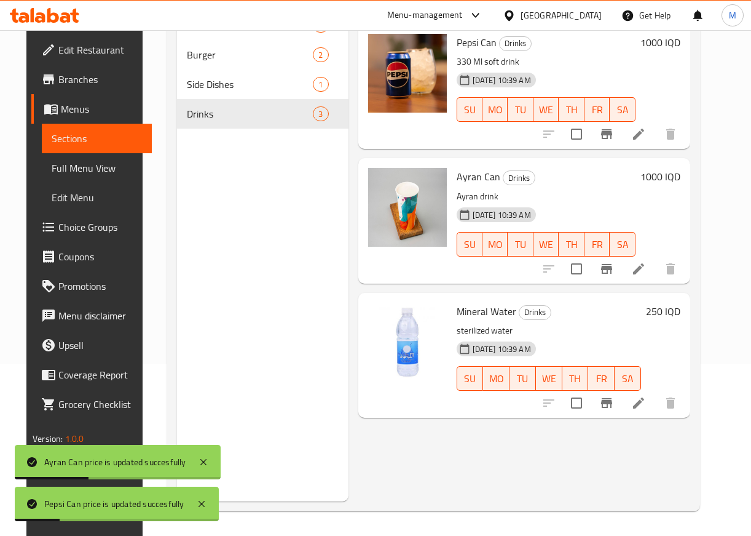
drag, startPoint x: 684, startPoint y: 306, endPoint x: 619, endPoint y: 327, distance: 67.7
click at [681, 306] on h6 "250 IQD" at bounding box center [663, 311] width 34 height 17
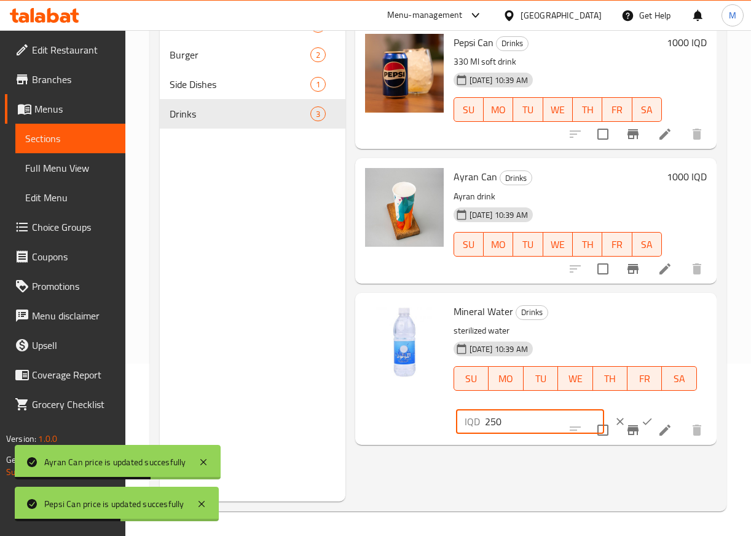
drag, startPoint x: 496, startPoint y: 424, endPoint x: 478, endPoint y: 418, distance: 19.1
click at [480, 418] on div "IQD 250 ​" at bounding box center [530, 421] width 148 height 25
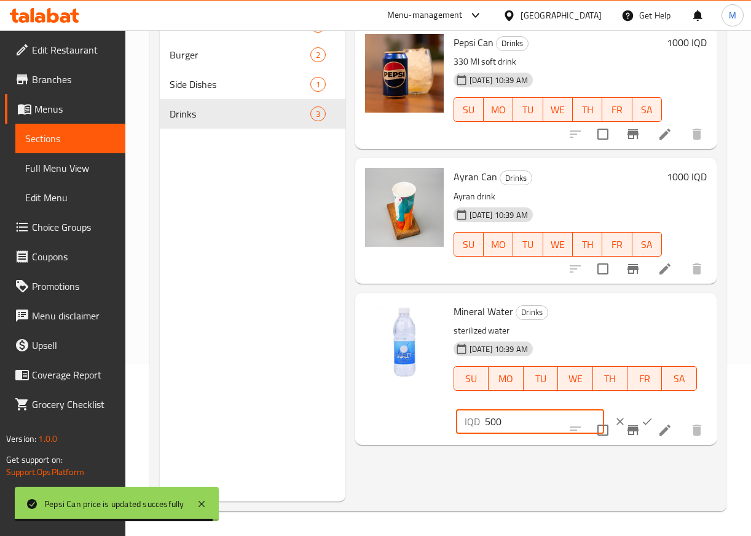
type input "500"
click at [625, 408] on div at bounding box center [634, 421] width 54 height 27
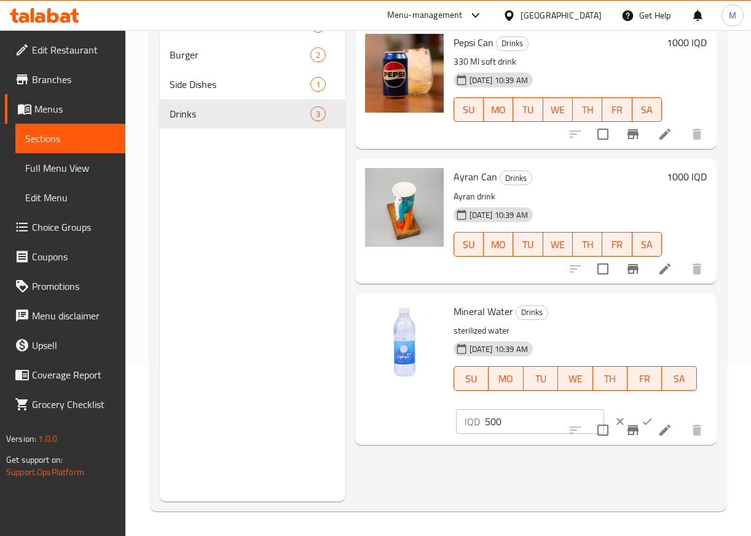
click at [634, 413] on button "ok" at bounding box center [647, 421] width 27 height 27
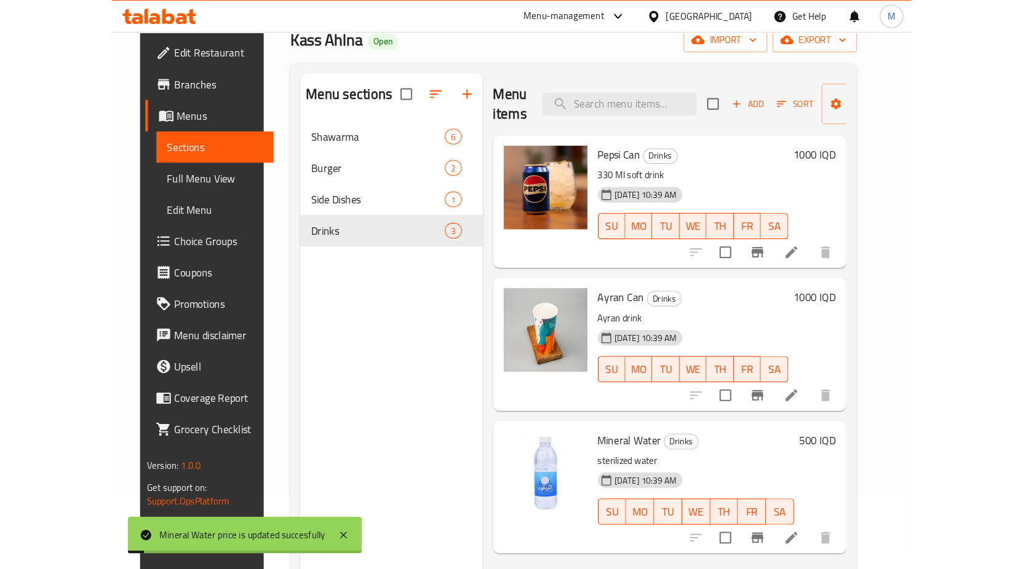
scroll to position [0, 0]
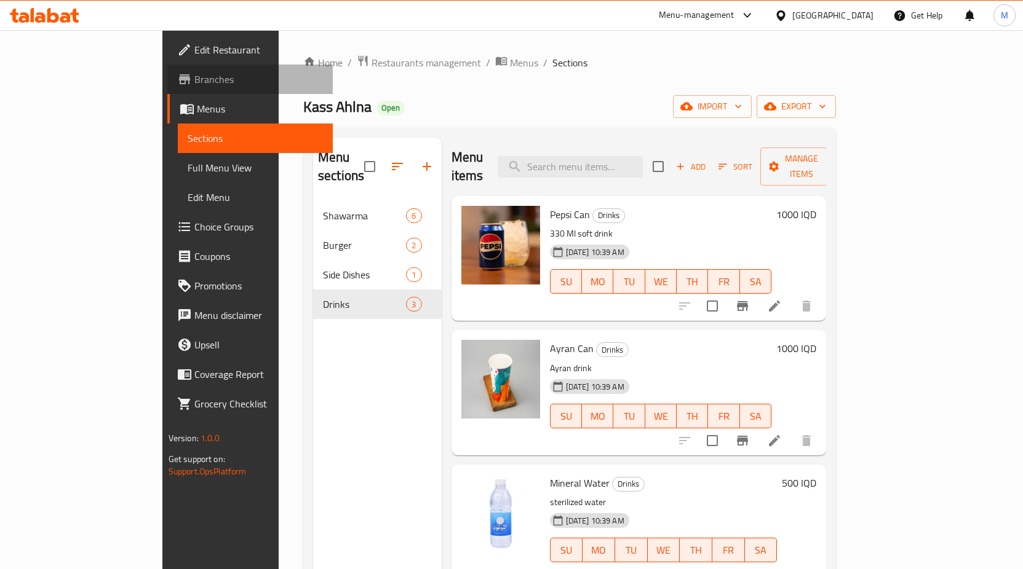
click at [194, 75] on span "Branches" at bounding box center [258, 79] width 129 height 15
